Goal: Transaction & Acquisition: Purchase product/service

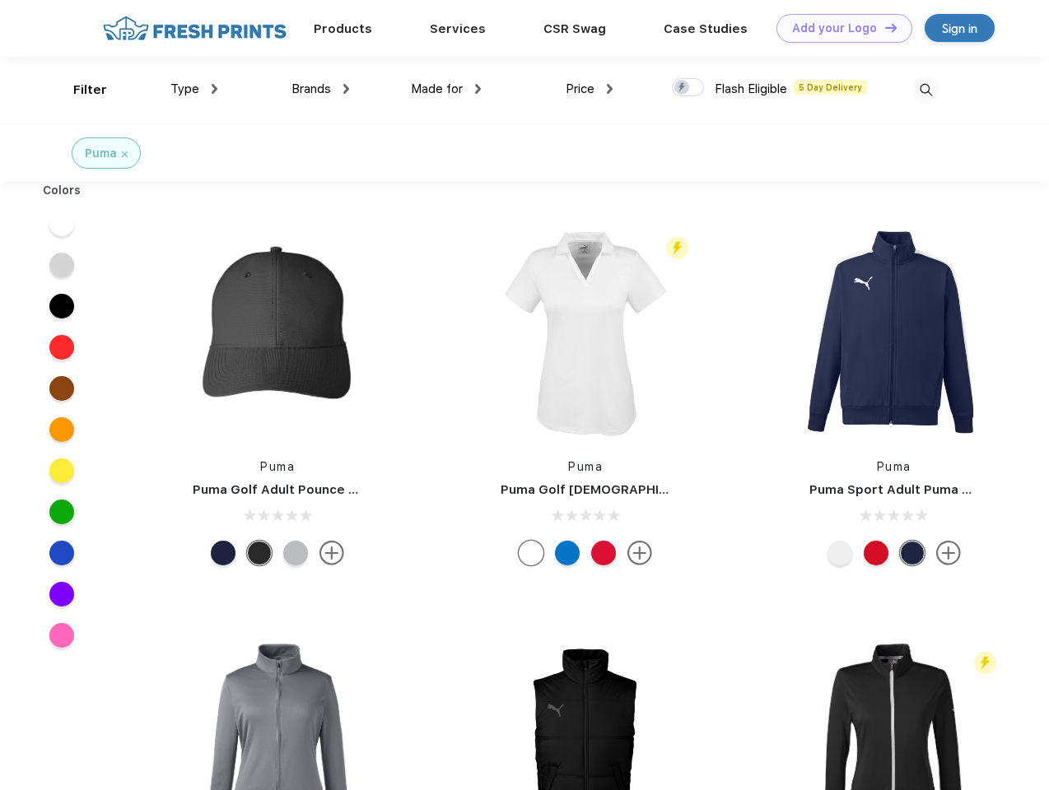
click at [838, 28] on link "Add your Logo Design Tool" at bounding box center [844, 28] width 136 height 29
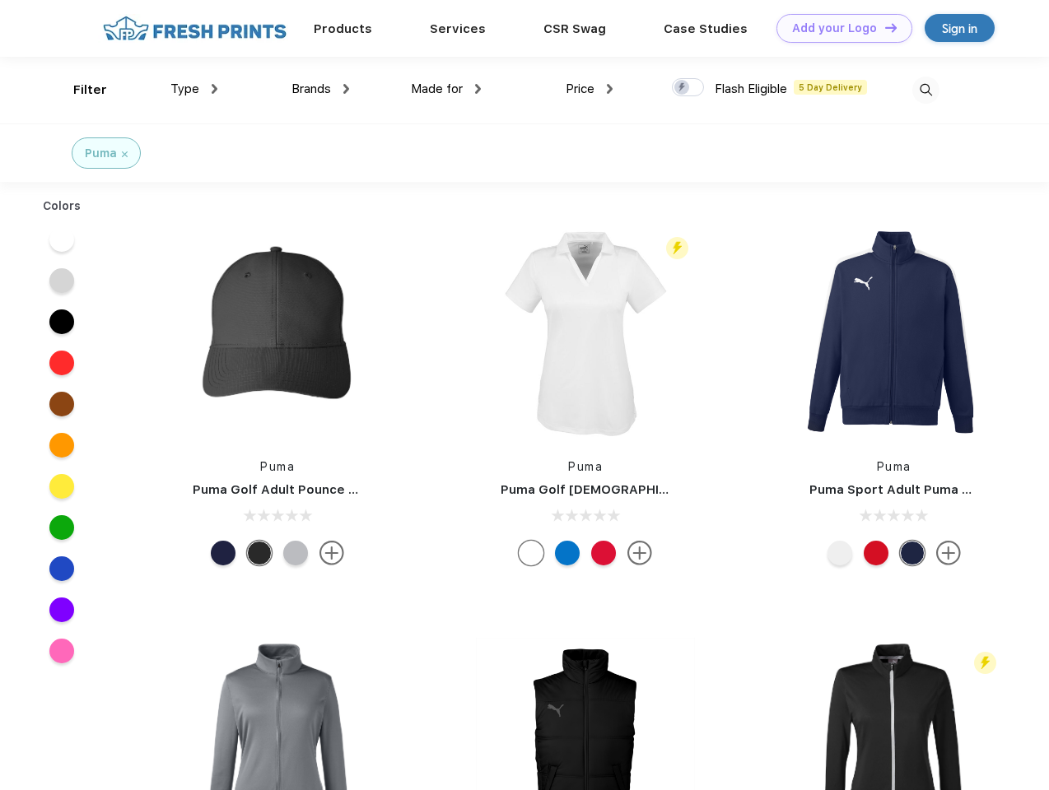
click at [0, 0] on div "Design Tool" at bounding box center [0, 0] width 0 height 0
click at [883, 27] on link "Add your Logo Design Tool" at bounding box center [844, 28] width 136 height 29
click at [79, 90] on div "Filter" at bounding box center [90, 90] width 34 height 19
click at [194, 89] on span "Type" at bounding box center [184, 89] width 29 height 15
click at [320, 89] on span "Brands" at bounding box center [311, 89] width 40 height 15
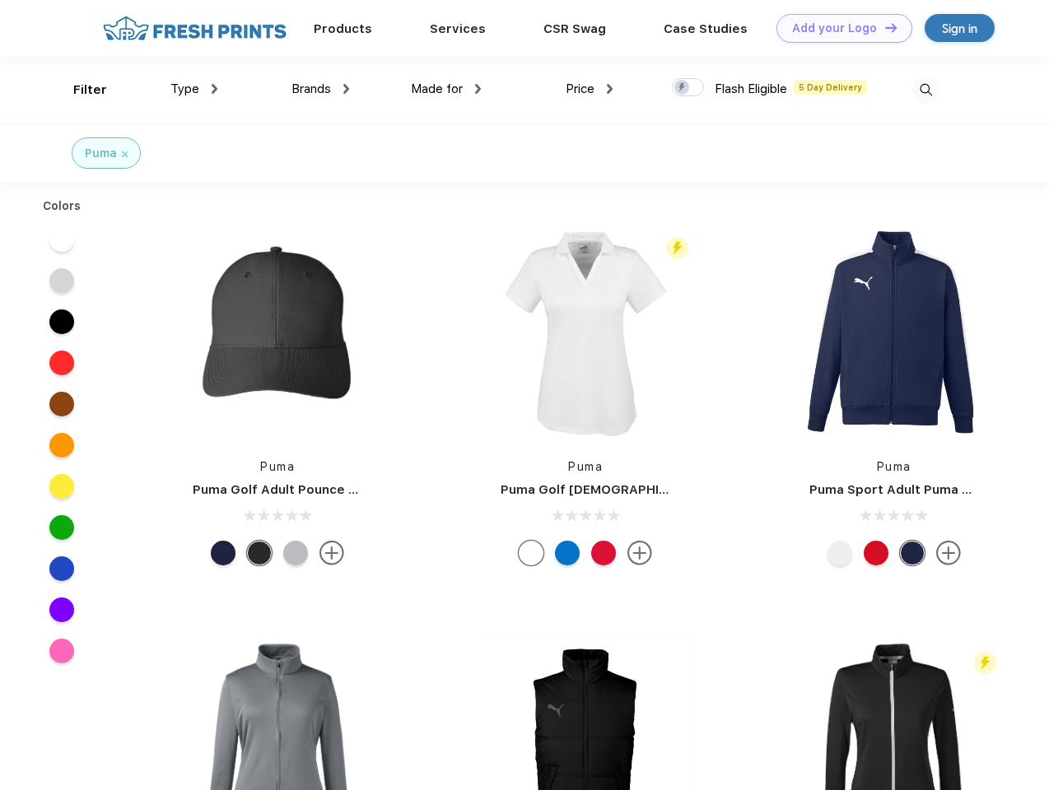
click at [446, 89] on span "Made for" at bounding box center [437, 89] width 52 height 15
click at [589, 89] on span "Price" at bounding box center [580, 89] width 29 height 15
click at [688, 88] on div at bounding box center [688, 87] width 32 height 18
click at [683, 88] on input "checkbox" at bounding box center [677, 82] width 11 height 11
click at [925, 90] on img at bounding box center [925, 90] width 27 height 27
